Goal: Task Accomplishment & Management: Complete application form

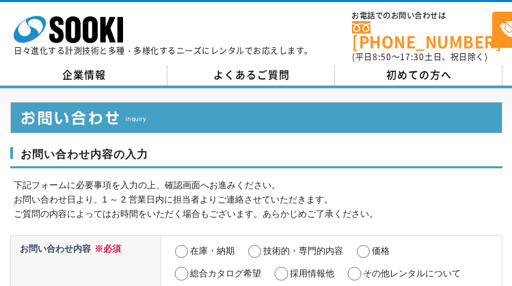
select select "13"
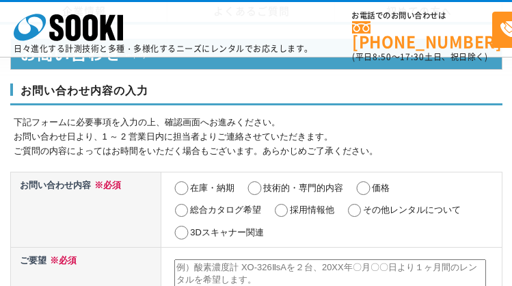
select select "13"
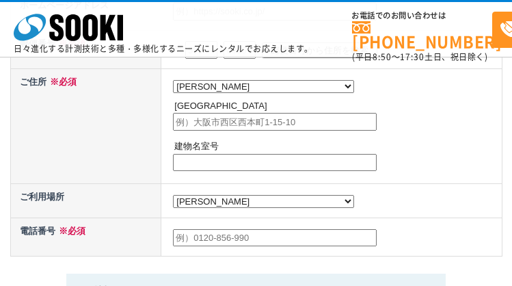
radio input "true"
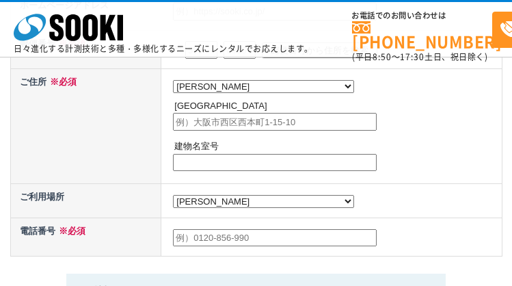
radio input "true"
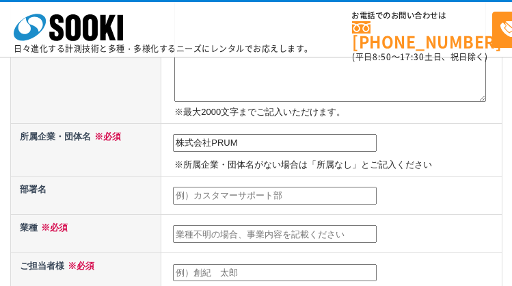
type input "株式会社PRUM"
type input "代表取締役"
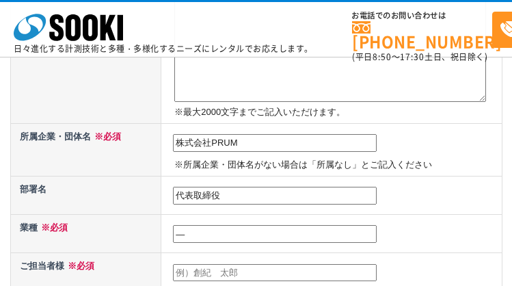
type input "―"
type input "[PERSON_NAME]"
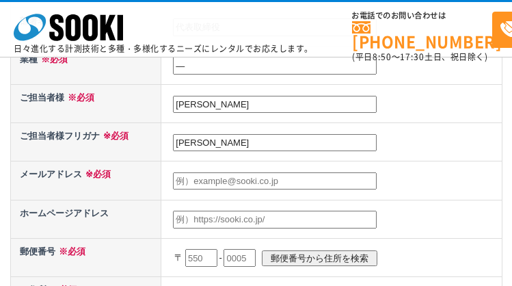
type input "[PERSON_NAME]"
type input "[EMAIL_ADDRESS][DOMAIN_NAME]"
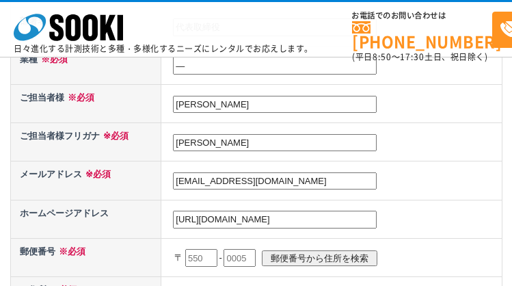
type input "[URL][DOMAIN_NAME]"
type input "101"
type input "[DATE]"
type input "0061"
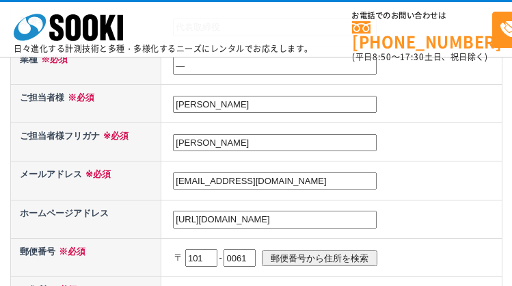
scroll to position [656, 0]
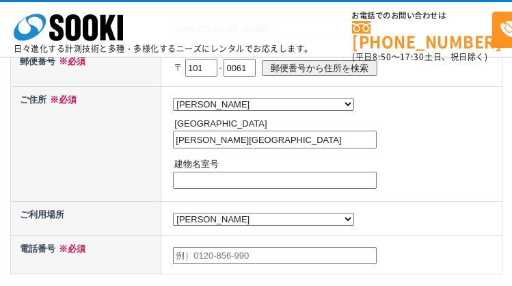
type input "[PERSON_NAME][GEOGRAPHIC_DATA]"
type input "―"
type input "0362059530"
type textarea "loremipsumdol。 sitaMETConsectet（aDipis!elits）。 doeius、tem 「INcidi」 utlaboreetdo…"
